Goal: Find specific page/section: Find specific page/section

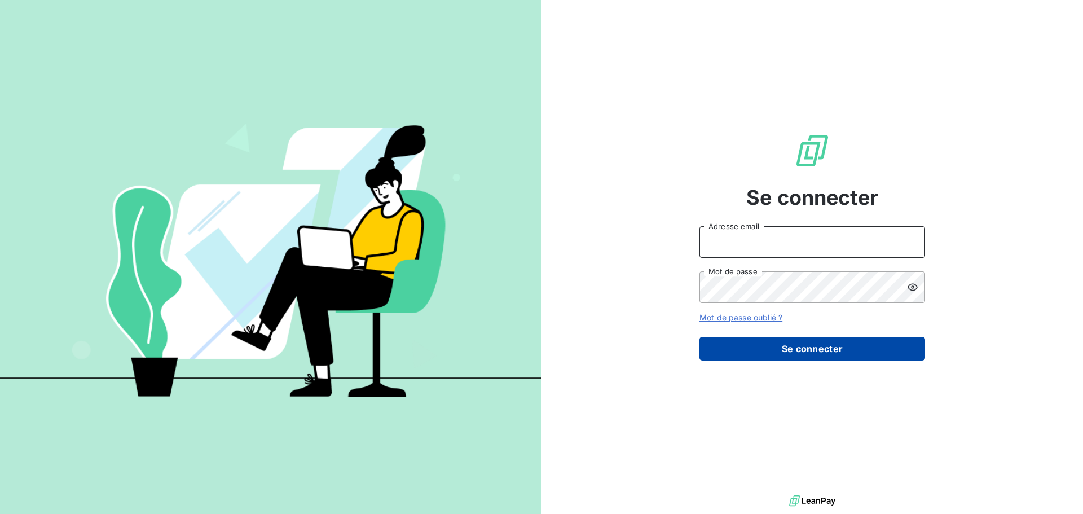
type input "[PERSON_NAME][EMAIL_ADDRESS][PERSON_NAME][DOMAIN_NAME]"
click at [791, 351] on button "Se connecter" at bounding box center [812, 349] width 226 height 24
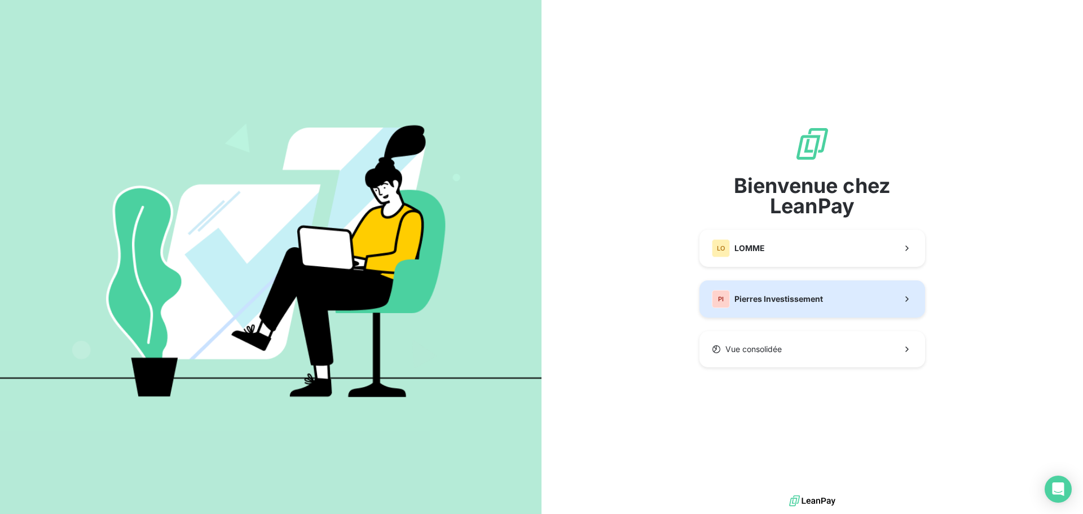
click at [752, 305] on div "PI Pierres Investissement" at bounding box center [767, 299] width 111 height 18
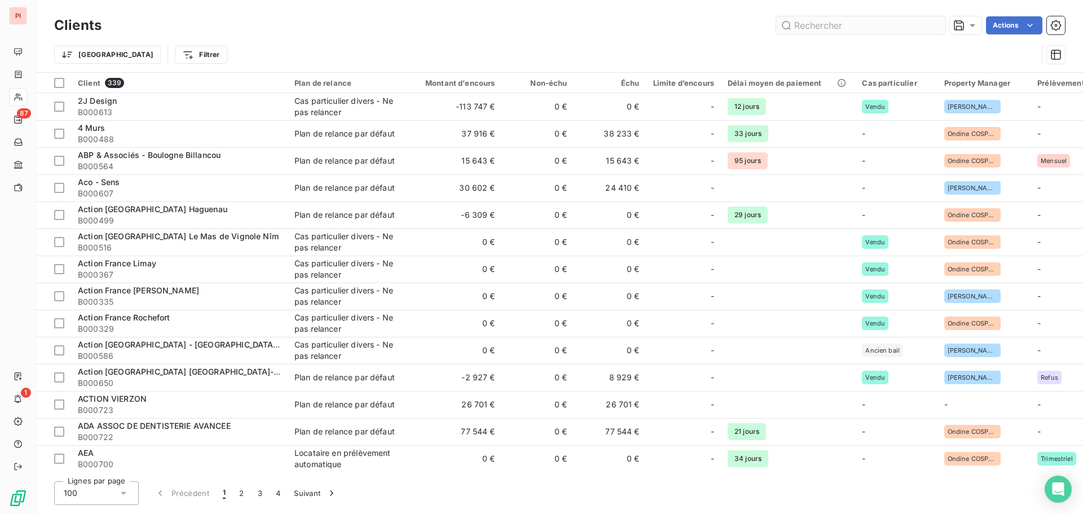
click at [882, 29] on input "text" at bounding box center [860, 25] width 169 height 18
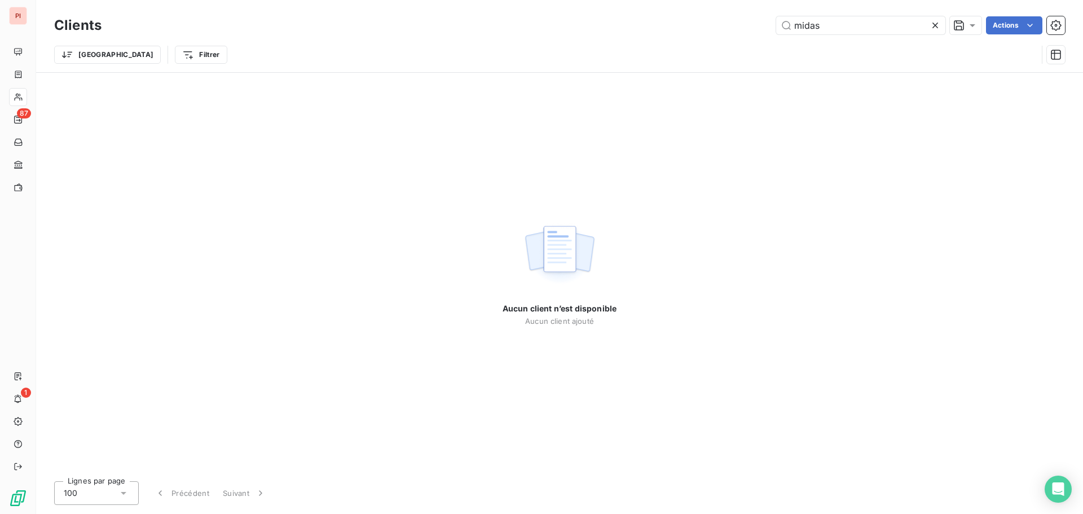
drag, startPoint x: 869, startPoint y: 32, endPoint x: 761, endPoint y: 17, distance: 109.7
click at [761, 17] on div "midas Actions" at bounding box center [589, 25] width 949 height 18
type input "midas"
click at [930, 25] on icon at bounding box center [934, 25] width 11 height 11
